Goal: Task Accomplishment & Management: Use online tool/utility

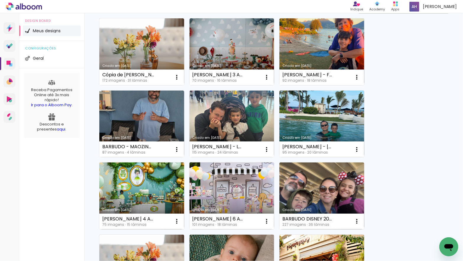
scroll to position [66, 0]
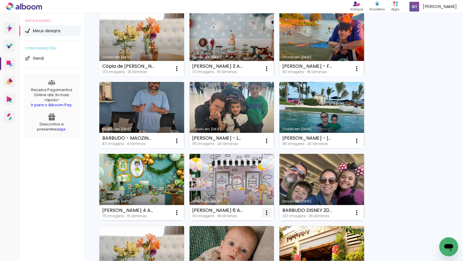
click at [180, 72] on iron-icon at bounding box center [176, 68] width 7 height 7
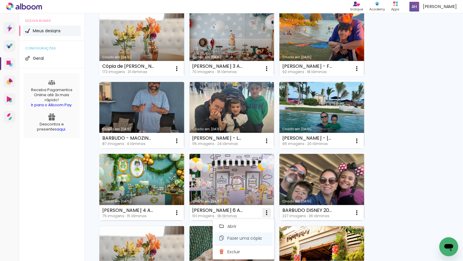
click at [256, 236] on span "Fazer uma cópia" at bounding box center [244, 238] width 35 height 4
type input "Cópia de [PERSON_NAME] 6 ANOS"
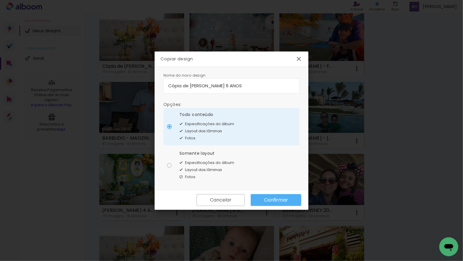
click at [0, 0] on slot "Confirmar" at bounding box center [0, 0] width 0 height 0
